Goal: Transaction & Acquisition: Purchase product/service

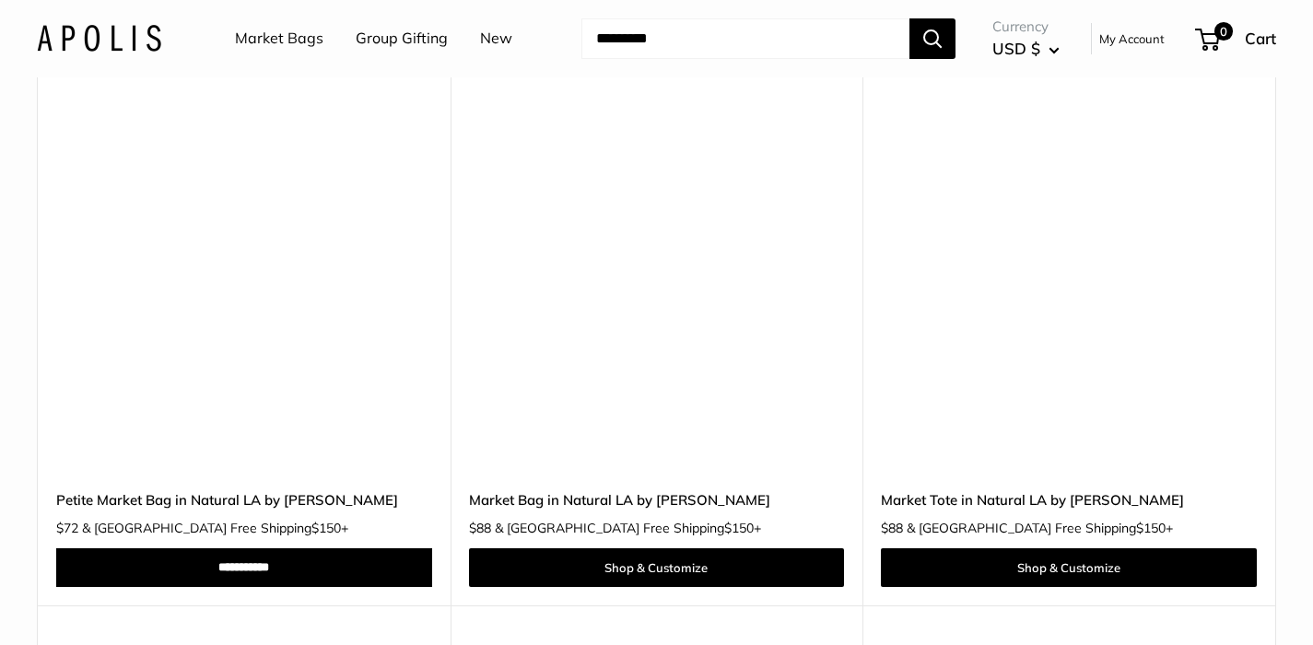
scroll to position [7746, 0]
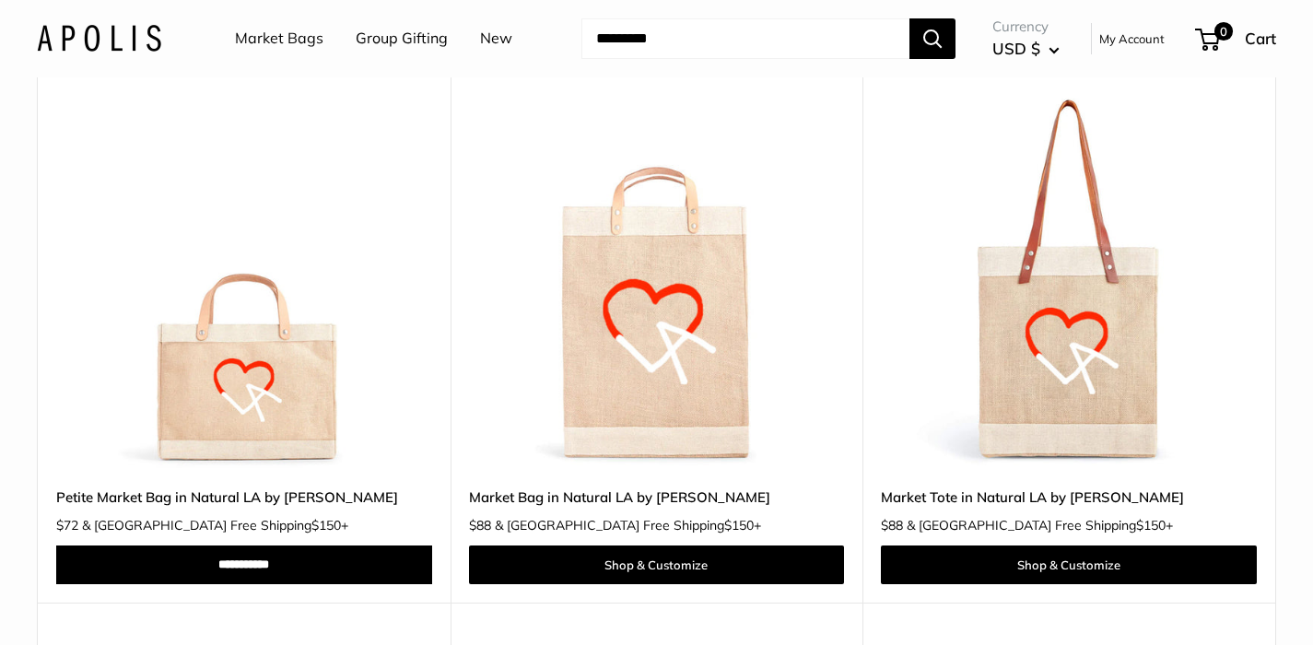
click at [0, 0] on img at bounding box center [0, 0] width 0 height 0
click at [188, 487] on link "Petite Market Bag in Natural LA by [PERSON_NAME]" at bounding box center [244, 497] width 376 height 21
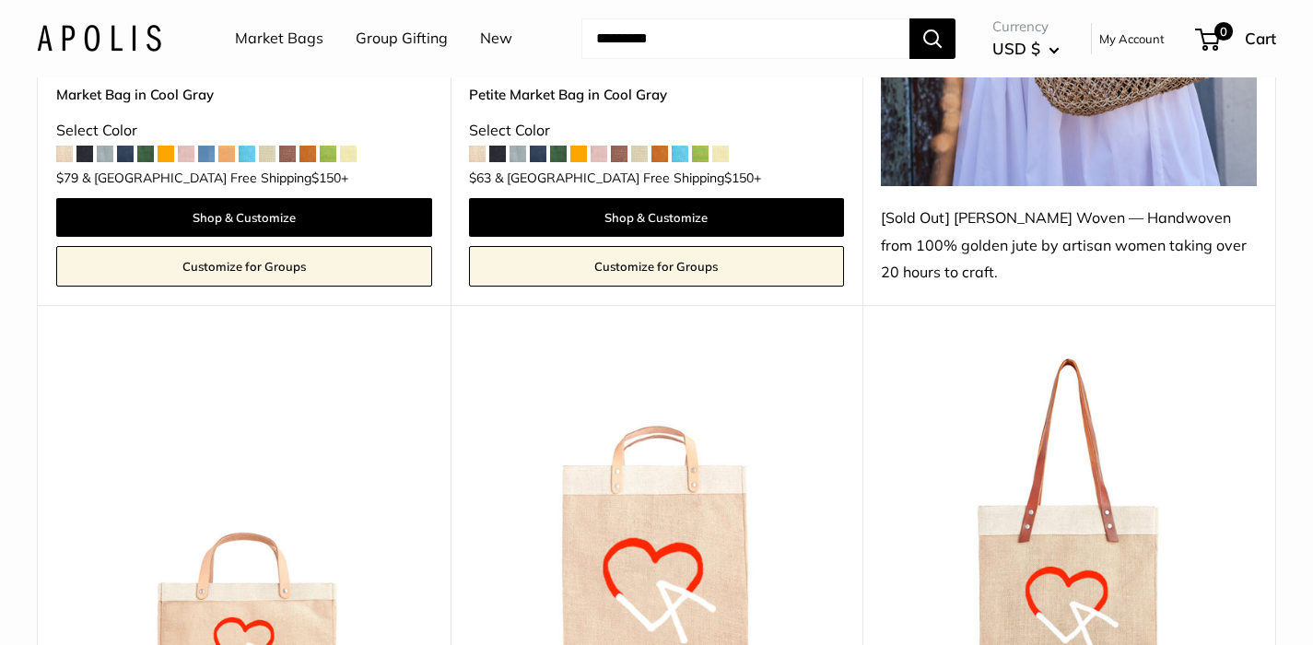
scroll to position [7622, 0]
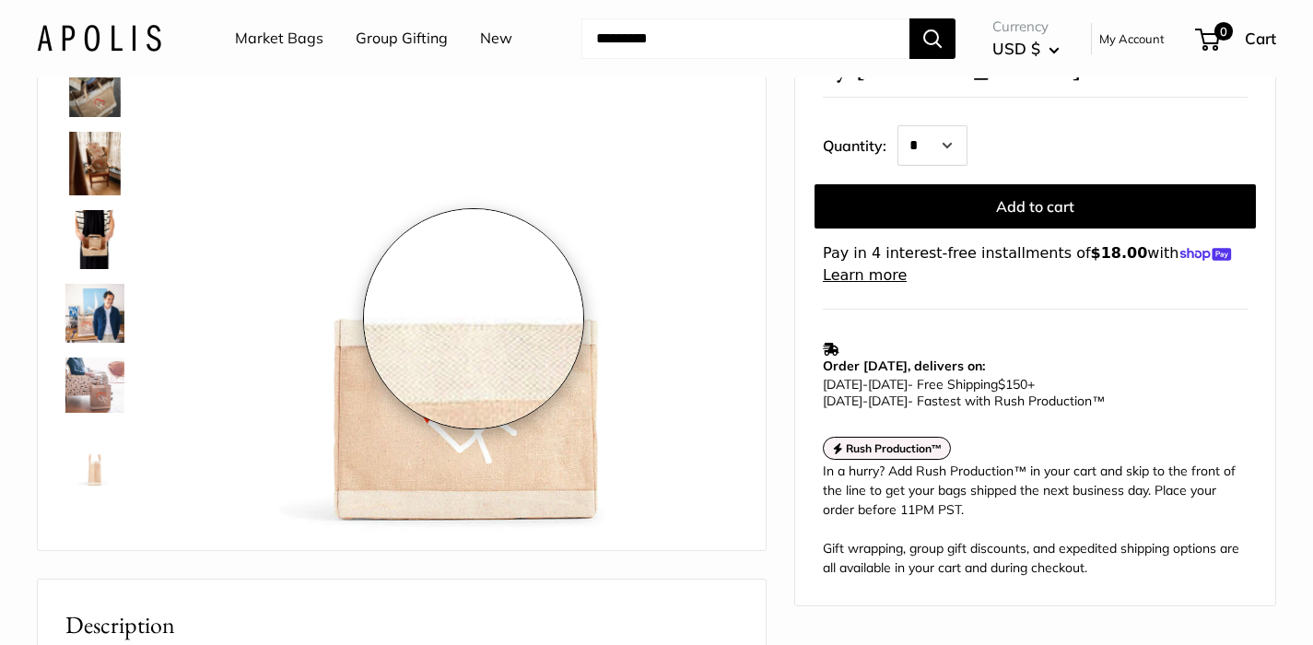
scroll to position [173, 0]
